Goal: Task Accomplishment & Management: Use online tool/utility

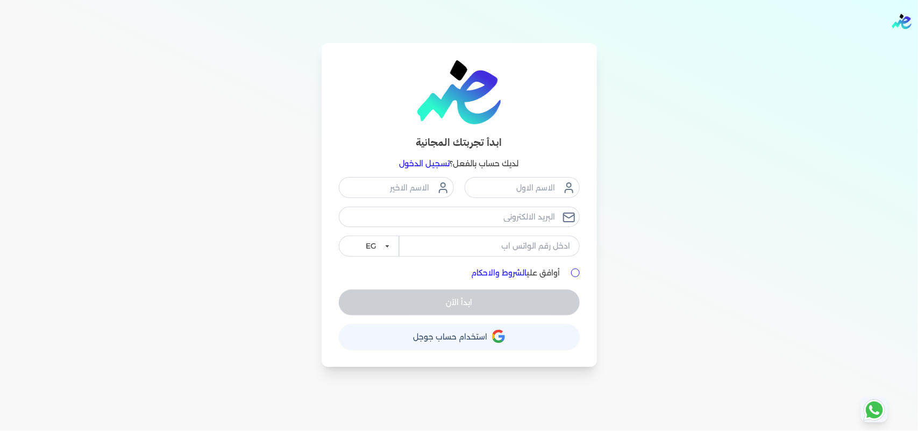
click at [437, 160] on link "تسجيل الدخول" at bounding box center [425, 164] width 51 height 10
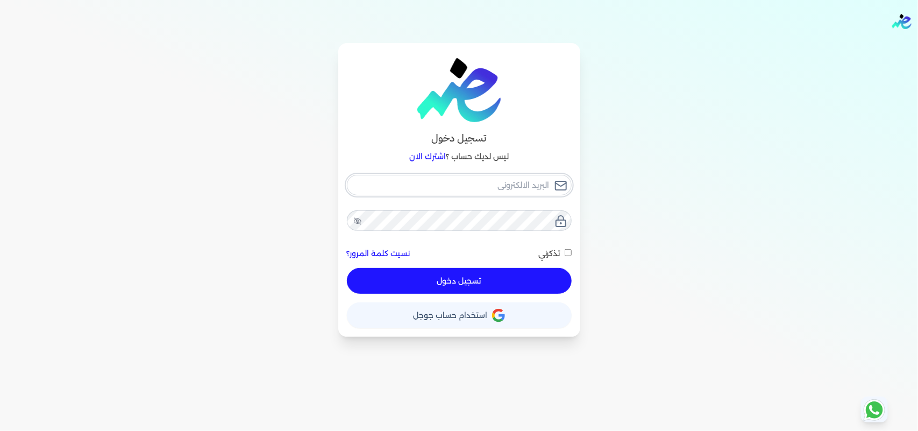
click at [510, 189] on input "email" at bounding box center [459, 185] width 225 height 20
type input "[EMAIL_ADDRESS][DOMAIN_NAME]"
click at [542, 282] on button "تسجيل دخول" at bounding box center [459, 281] width 225 height 26
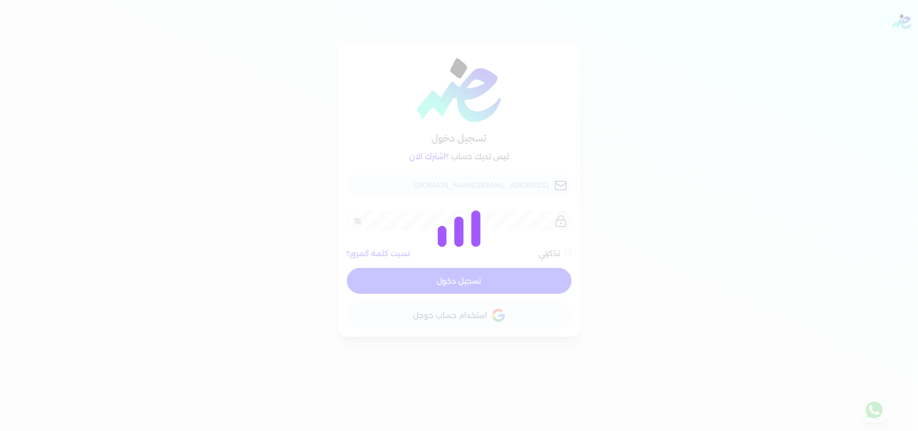
checkbox input "false"
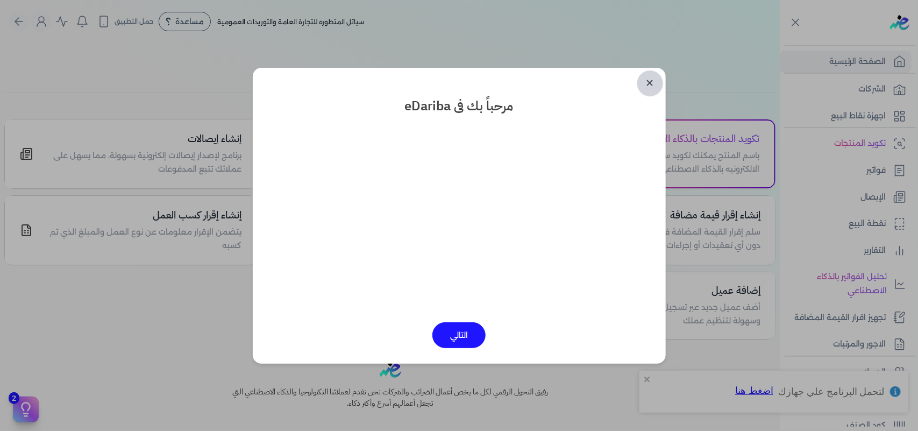
click at [646, 83] on link "✕" at bounding box center [650, 83] width 26 height 26
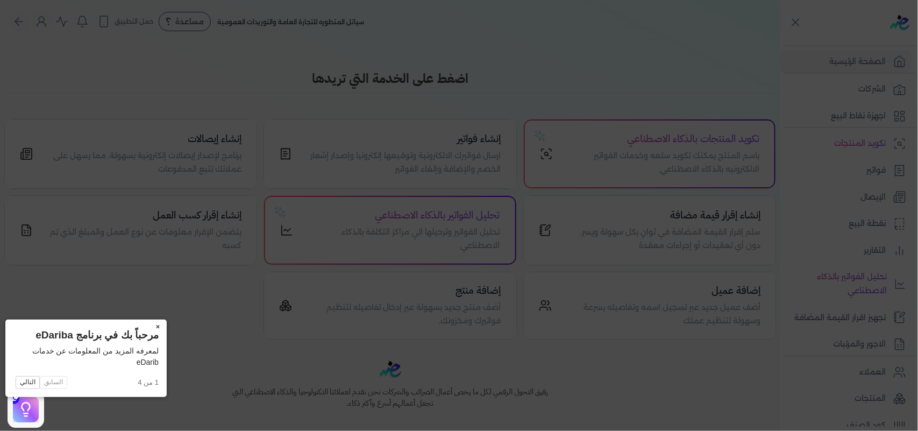
click at [150, 324] on button "×" at bounding box center [158, 326] width 17 height 15
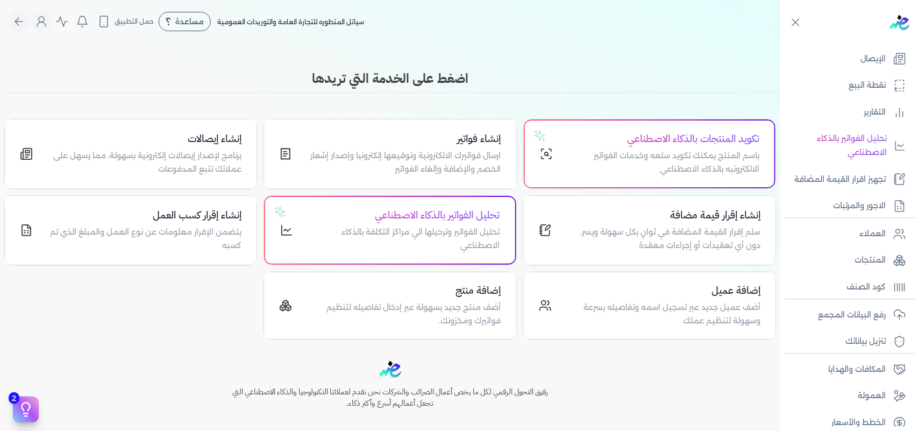
scroll to position [146, 0]
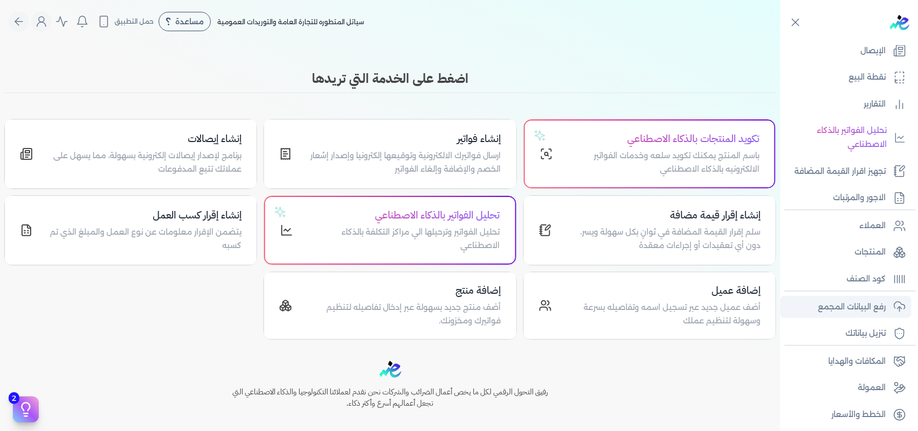
click at [873, 308] on p "رفع البيانات المجمع" at bounding box center [852, 307] width 68 height 14
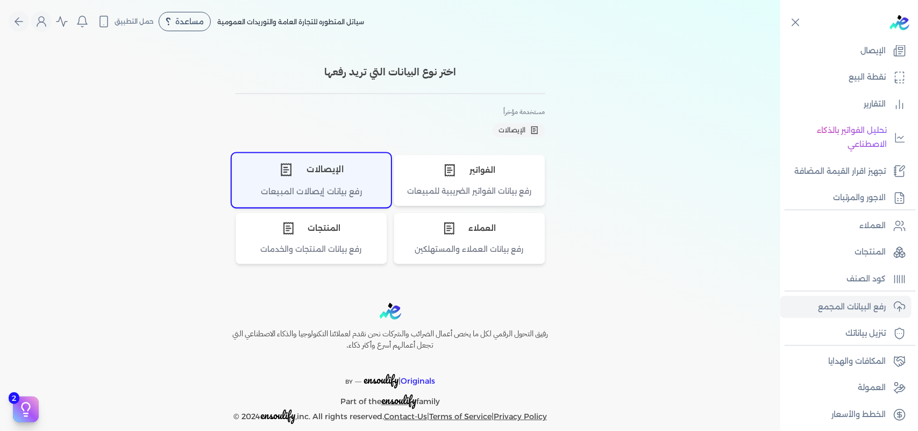
click at [323, 175] on div "الإيصالات" at bounding box center [311, 169] width 158 height 32
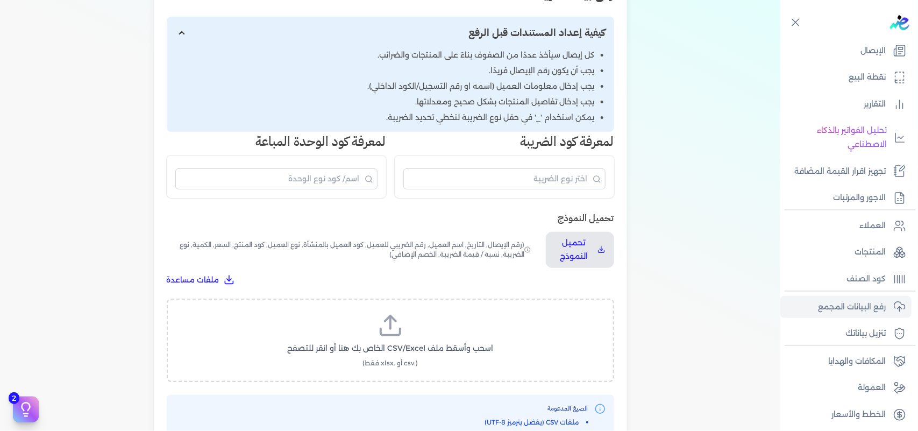
scroll to position [202, 0]
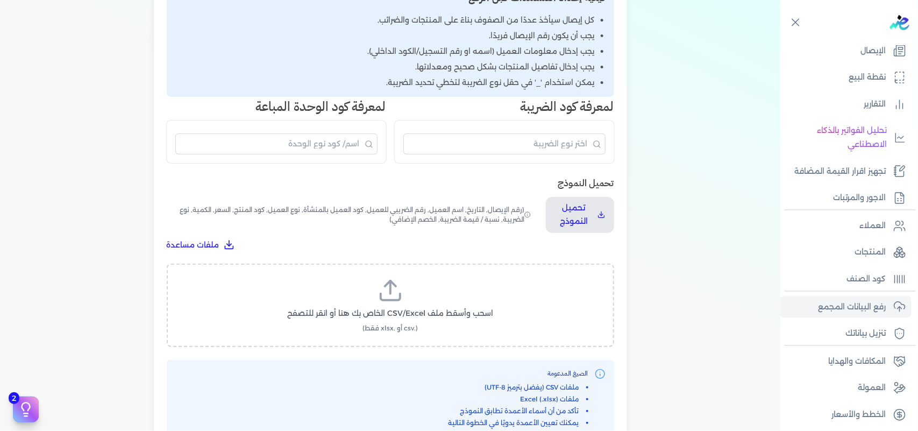
click at [394, 292] on icon at bounding box center [391, 291] width 26 height 26
click at [0, 0] on input "اسحب وأسقط ملف CSV/Excel الخاص بك هنا أو انقر للتصفح (.csv أو .xlsx فقط)" at bounding box center [0, 0] width 0 height 0
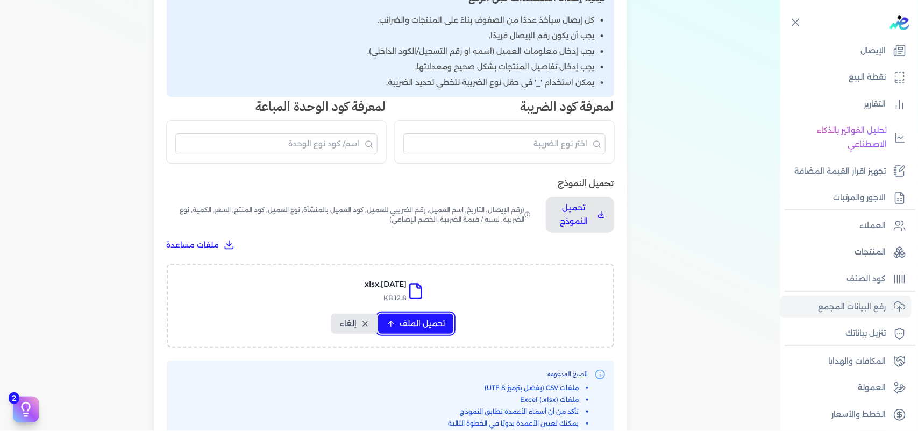
click at [433, 324] on span "تحميل الملف" at bounding box center [422, 323] width 45 height 11
select select "التاريخ"
select select "أسم العميل"
select select "نوع العميل"
select select "وصف البند"
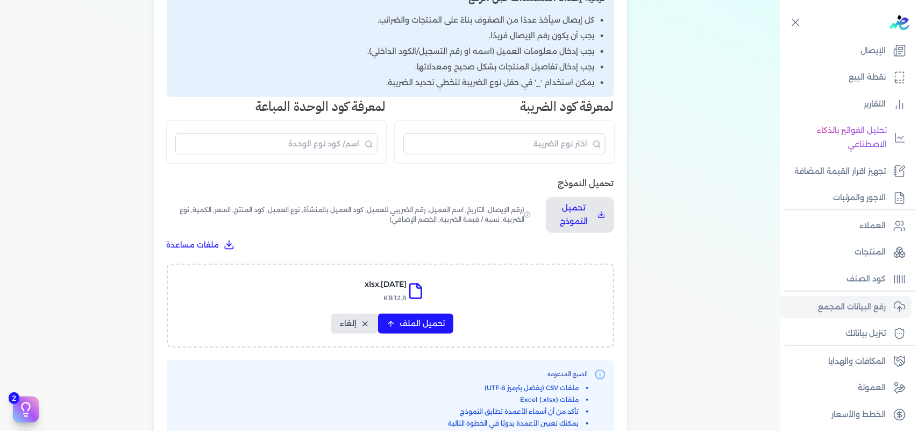
select select "السعر"
select select "الكمية"
select select "نوع الضريبة"
select select "نسبة / قيمة الضريبة"
select select "خصم اضافي"
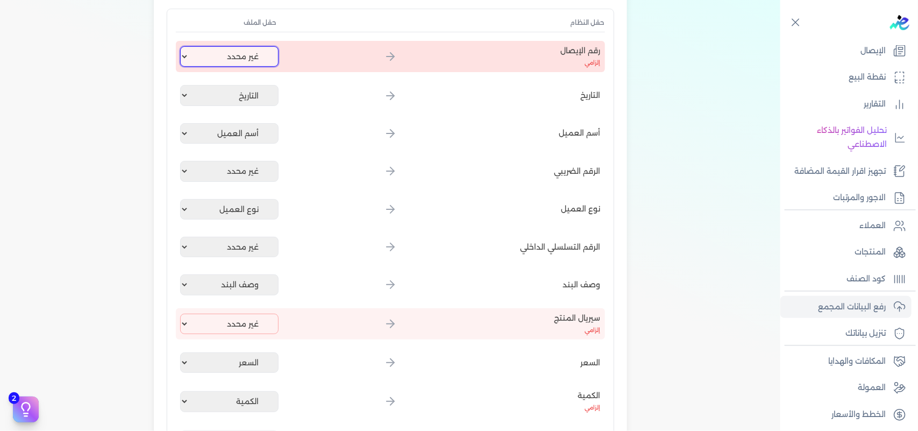
click at [251, 61] on select "غير محدد إيصال رقم التاريخ كود العميل بالمنشأة أسم العميل الرقم الضريبي للعميل …" at bounding box center [229, 56] width 99 height 20
select select "إيصال رقم"
click at [182, 46] on select "غير محدد إيصال رقم التاريخ كود العميل بالمنشأة أسم العميل الرقم الضريبي للعميل …" at bounding box center [229, 56] width 99 height 20
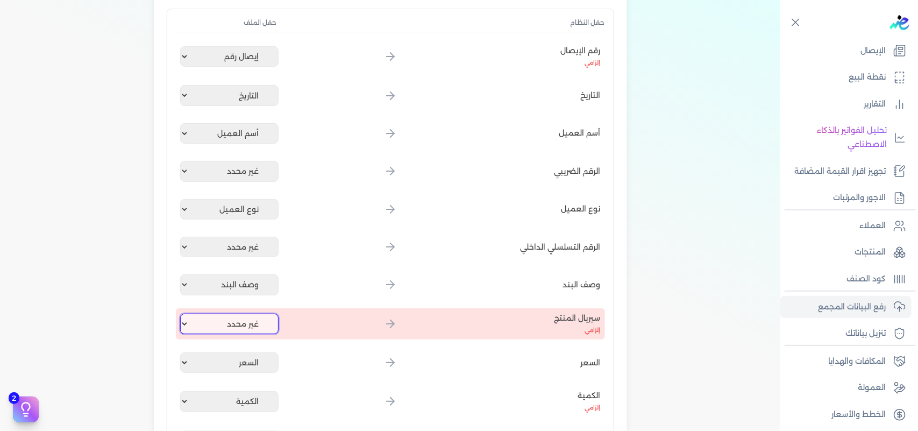
click at [240, 325] on select "غير محدد إيصال رقم التاريخ كود العميل بالمنشأة أسم العميل الرقم الضريبي للعميل …" at bounding box center [229, 324] width 99 height 20
select select "كود المنتج الداخلي"
click at [182, 314] on select "غير محدد إيصال رقم التاريخ كود العميل بالمنشأة أسم العميل الرقم الضريبي للعميل …" at bounding box center [229, 324] width 99 height 20
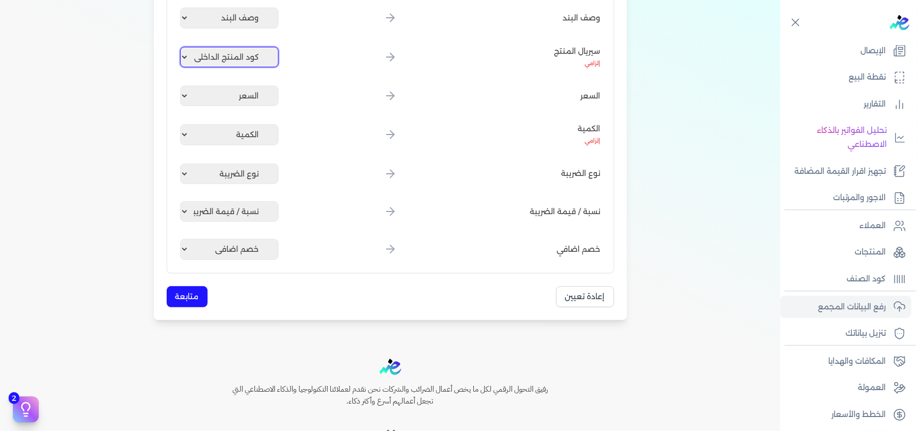
scroll to position [471, 0]
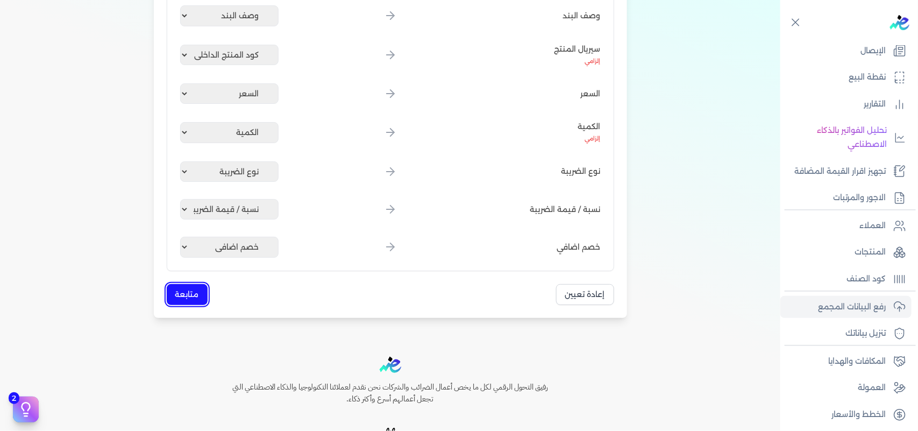
click at [191, 295] on button "متابعة" at bounding box center [187, 294] width 41 height 21
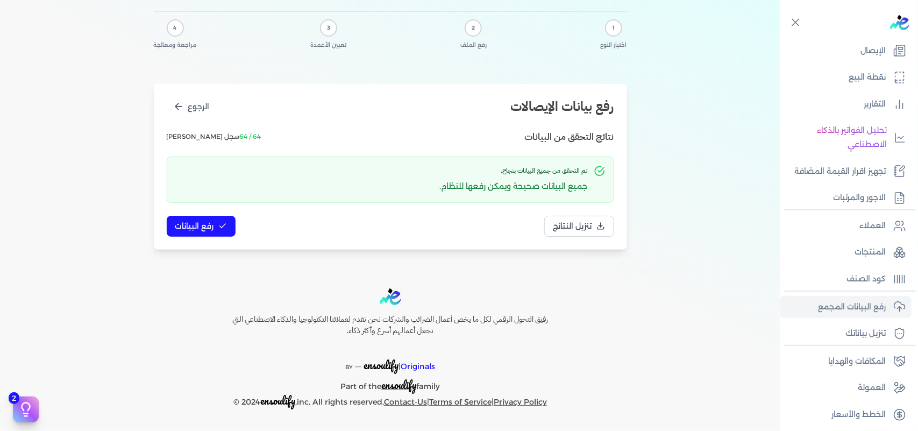
scroll to position [0, 0]
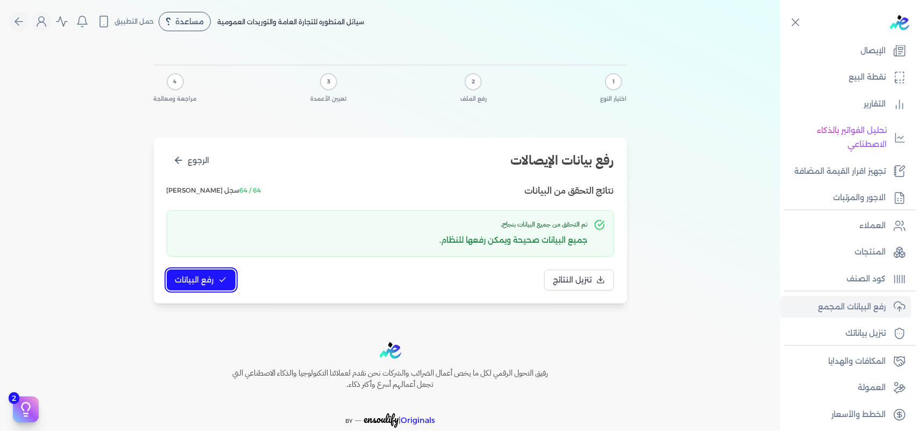
click at [191, 290] on button "رفع البيانات" at bounding box center [201, 279] width 69 height 21
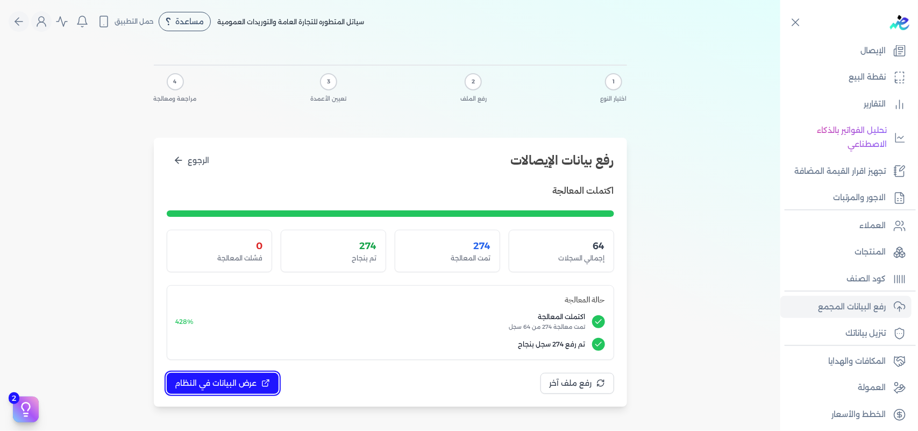
click at [237, 382] on span "عرض البيانات في النظام" at bounding box center [216, 383] width 82 height 11
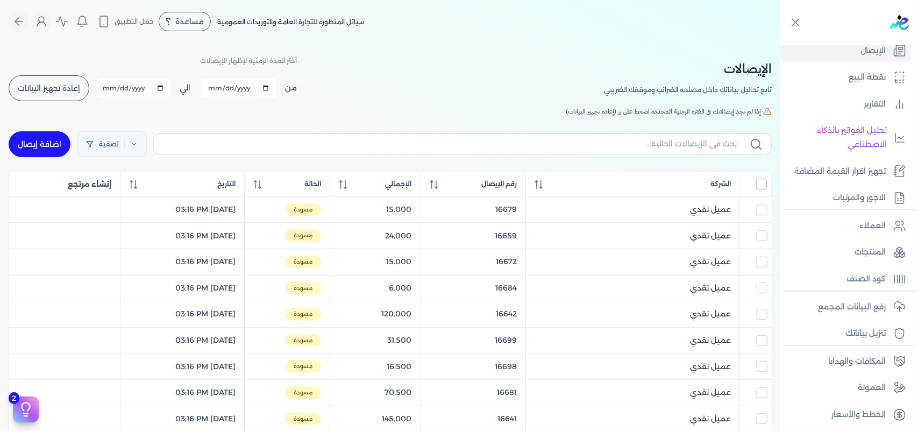
click at [763, 186] on input "All items unselected" at bounding box center [761, 184] width 11 height 11
checkbox input "true"
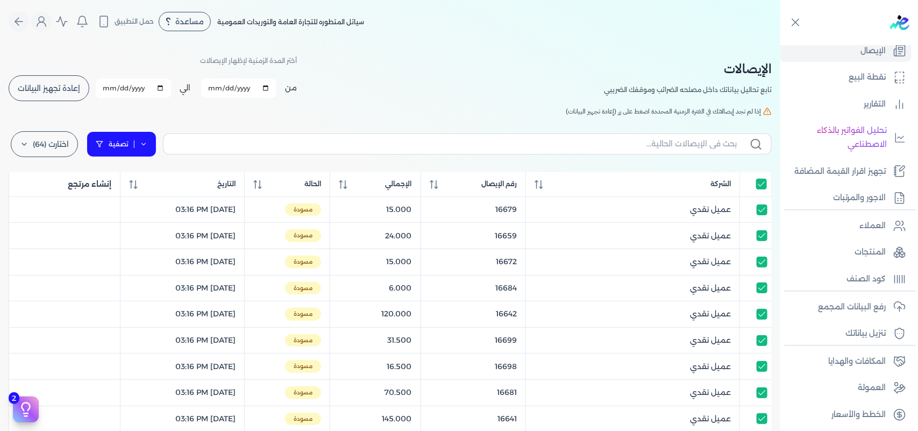
click at [132, 141] on link "تصفية" at bounding box center [122, 144] width 70 height 26
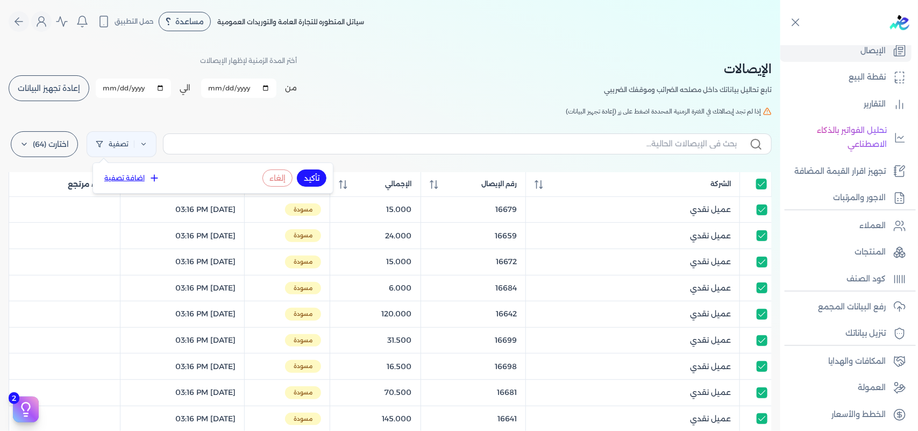
click at [140, 174] on button "اضافة تصفية" at bounding box center [131, 178] width 65 height 13
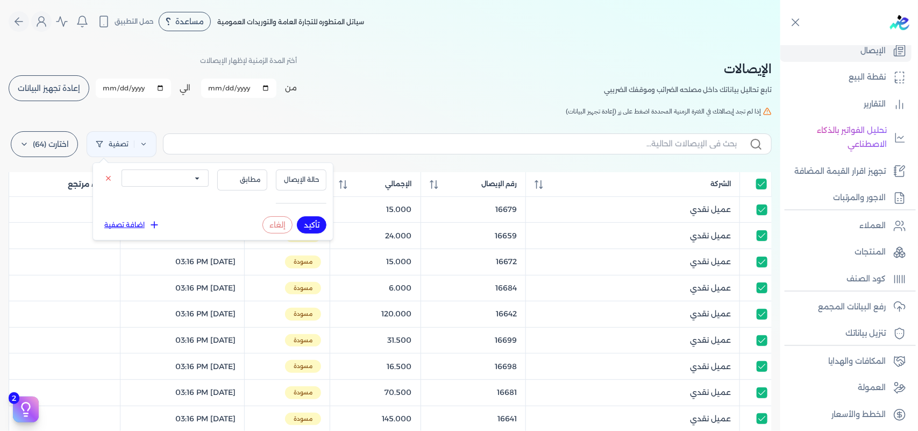
drag, startPoint x: 140, startPoint y: 174, endPoint x: 153, endPoint y: 181, distance: 15.2
click at [153, 181] on select "الكل مقبولة غير مقبولة يتم مراجعتها ملغية مرفوضة مسودة" at bounding box center [165, 177] width 87 height 17
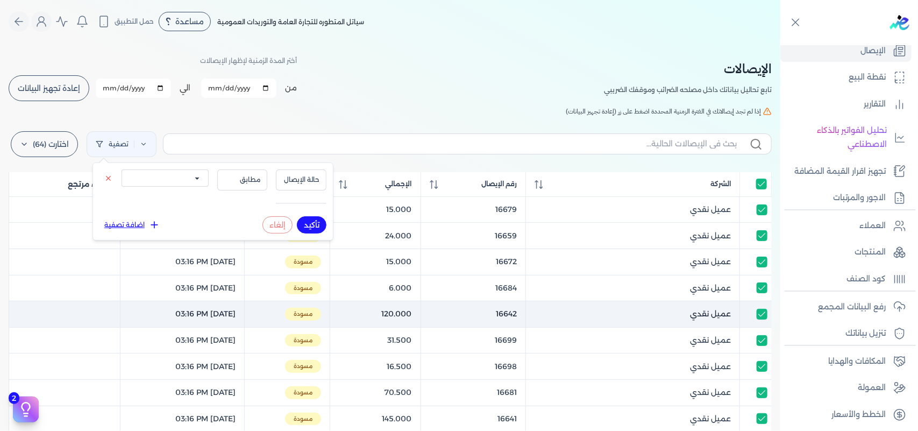
select select "draft"
click at [122, 169] on select "الكل مقبولة غير مقبولة يتم مراجعتها ملغية مرفوضة مسودة" at bounding box center [165, 177] width 87 height 17
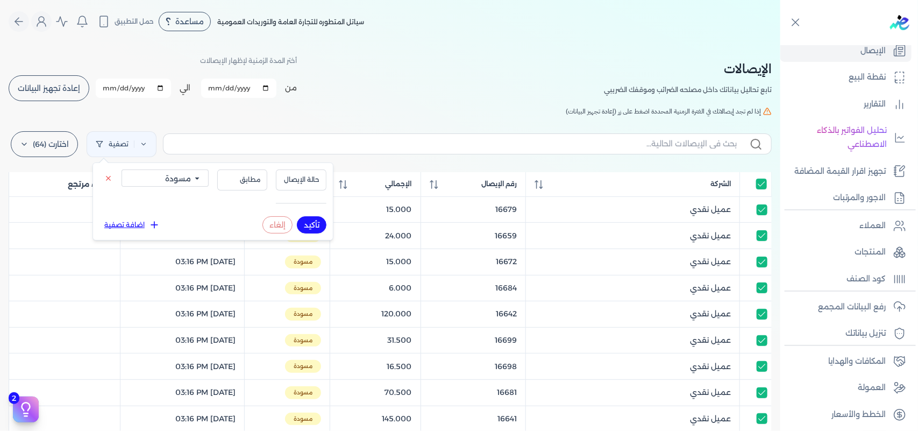
click at [310, 226] on button "تأكيد" at bounding box center [312, 224] width 30 height 17
click at [321, 105] on div "الإيصالات تابع تحاليل بياناتك داخل مصلحه الضرائب وموقفك الضريبي أختر المدة الزم…" at bounding box center [390, 396] width 780 height 707
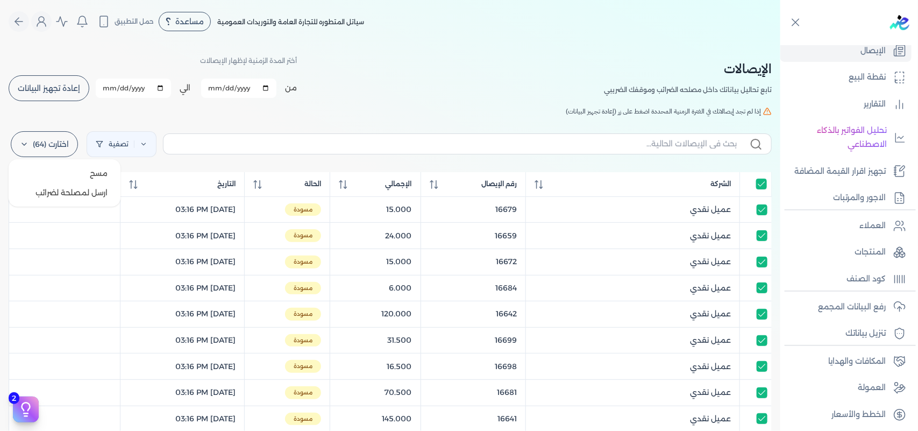
click at [44, 144] on label "اختارت (64)" at bounding box center [44, 144] width 67 height 26
click at [65, 191] on button "ارسل لمصلحة لضرائب" at bounding box center [64, 192] width 103 height 19
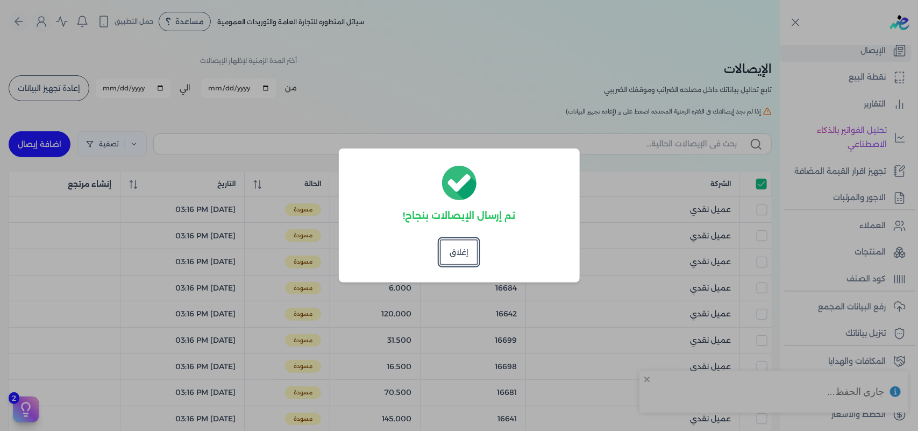
checkbox input "true"
click at [458, 254] on button "إغلاق" at bounding box center [459, 252] width 38 height 26
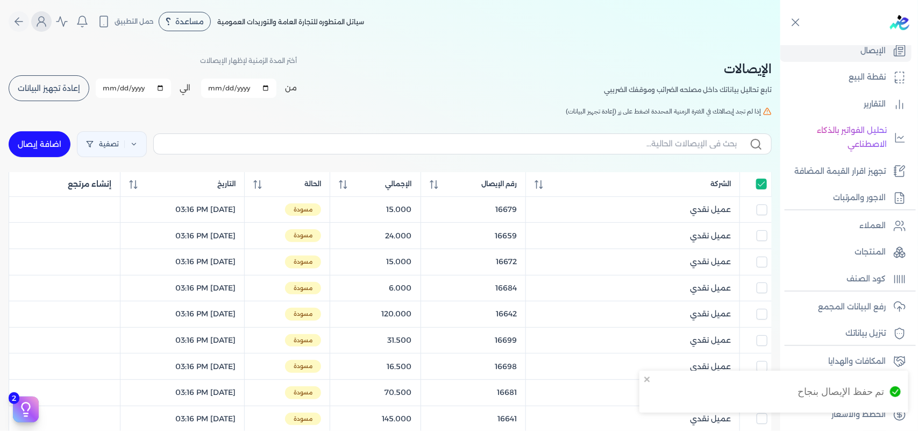
click at [46, 19] on icon "Global" at bounding box center [41, 21] width 13 height 13
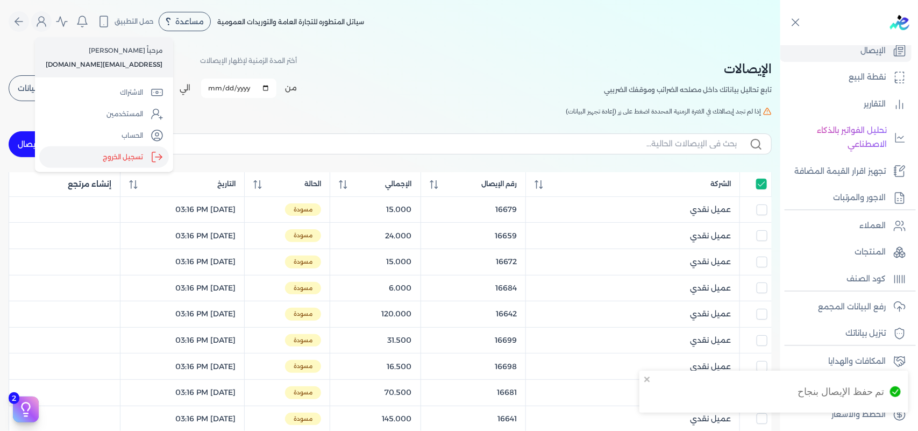
click at [124, 152] on label "تسجيل الخروج" at bounding box center [104, 157] width 130 height 22
click at [780, 43] on input "Close" at bounding box center [780, 43] width 0 height 0
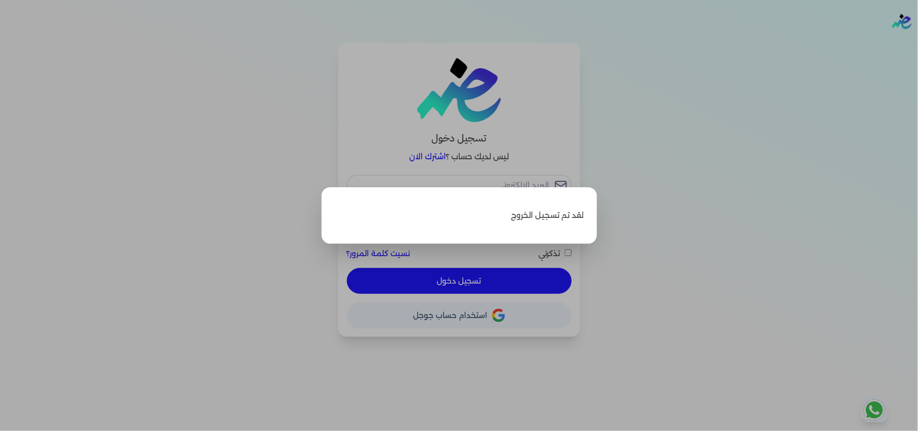
click at [676, 98] on label "Close" at bounding box center [459, 215] width 918 height 431
click at [918, 43] on input "Close" at bounding box center [918, 43] width 0 height 0
